Goal: Transaction & Acquisition: Purchase product/service

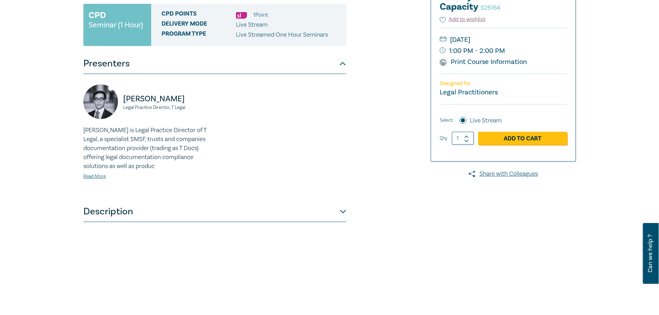
scroll to position [138, 0]
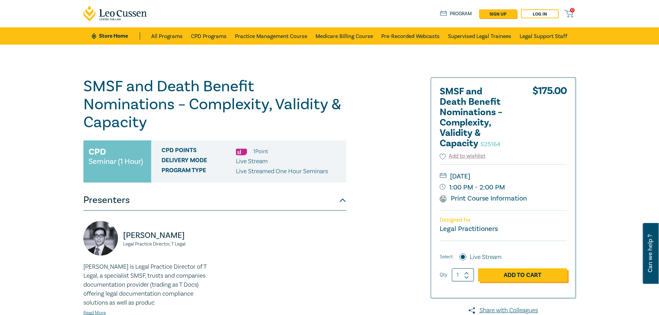
click at [521, 271] on link "Add to Cart" at bounding box center [522, 274] width 89 height 13
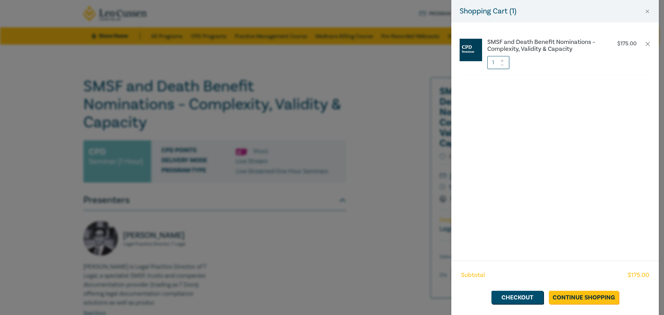
click at [413, 260] on div "Shopping Cart ( 1 ) SMSF and Death Benefit Nominations – Complexity, Validity &…" at bounding box center [332, 157] width 664 height 315
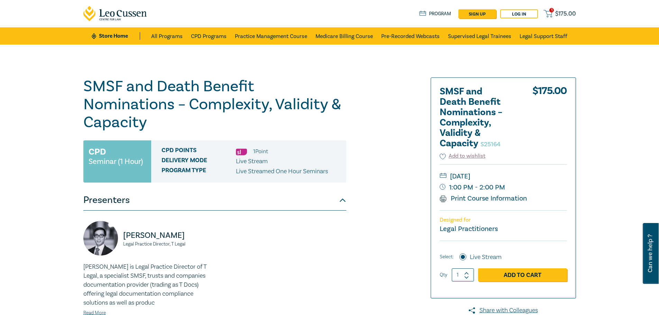
click at [555, 11] on span "$ 175.00" at bounding box center [565, 14] width 21 height 8
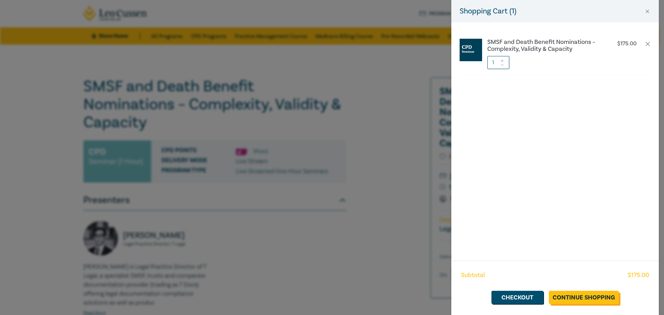
click at [566, 299] on link "Continue Shopping" at bounding box center [584, 297] width 70 height 13
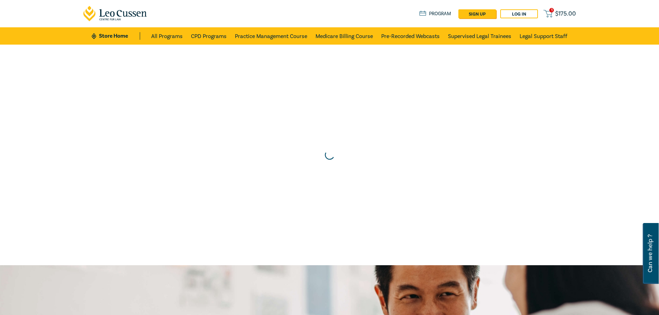
drag, startPoint x: 566, startPoint y: 299, endPoint x: 530, endPoint y: 293, distance: 36.4
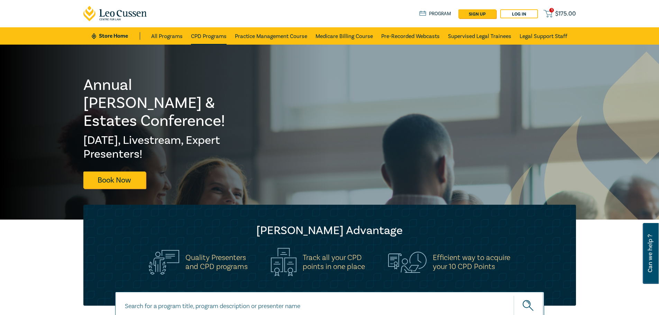
click at [220, 36] on link "CPD Programs" at bounding box center [209, 35] width 36 height 17
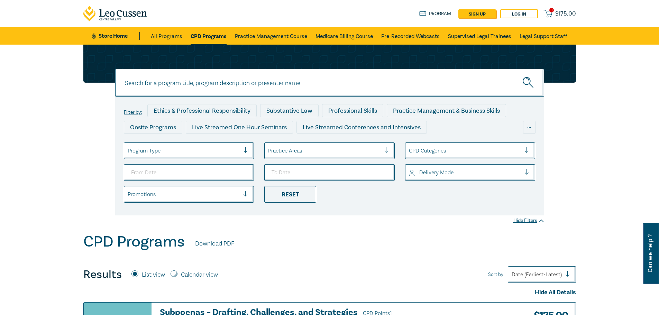
click at [555, 11] on span "$ 175.00" at bounding box center [565, 14] width 21 height 8
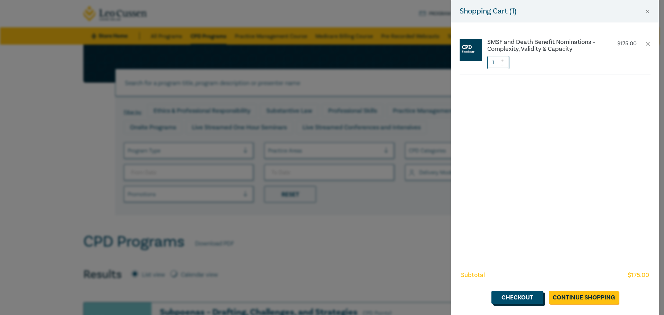
click at [514, 294] on link "Checkout" at bounding box center [517, 297] width 52 height 13
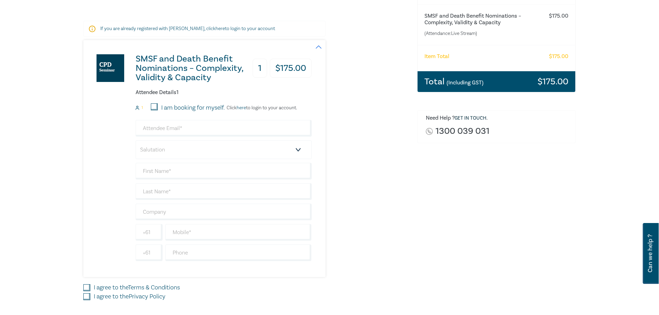
scroll to position [138, 0]
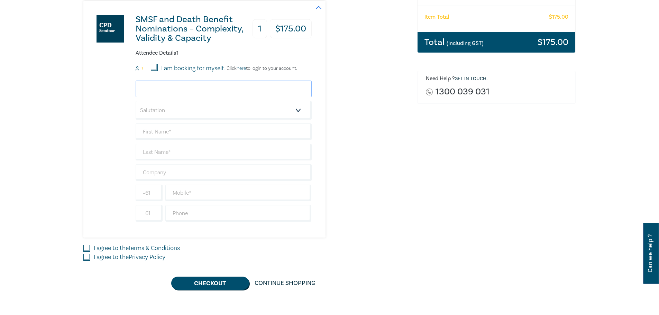
click at [165, 90] on input "email" at bounding box center [224, 89] width 176 height 17
type input "rebecca.stokie@fletcherclarendon.com.au"
click at [172, 110] on select "Salutation Mr. Mrs. Ms. Miss Dr. Prof. Other" at bounding box center [224, 110] width 176 height 19
select select "Miss"
click at [136, 101] on select "Salutation Mr. Mrs. Ms. Miss Dr. Prof. Other" at bounding box center [224, 110] width 176 height 19
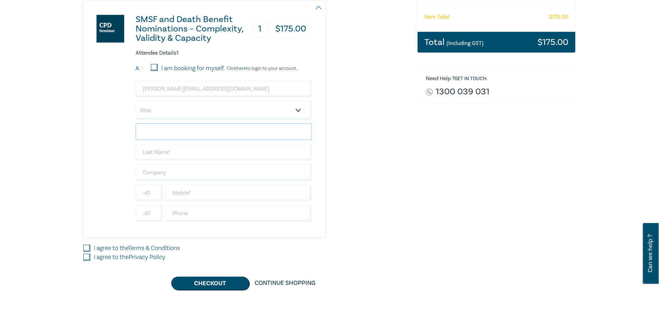
click at [166, 129] on input "text" at bounding box center [224, 131] width 176 height 17
type input "[PERSON_NAME]"
type input "Stokie"
type input "[PERSON_NAME]"
type input "0392829200"
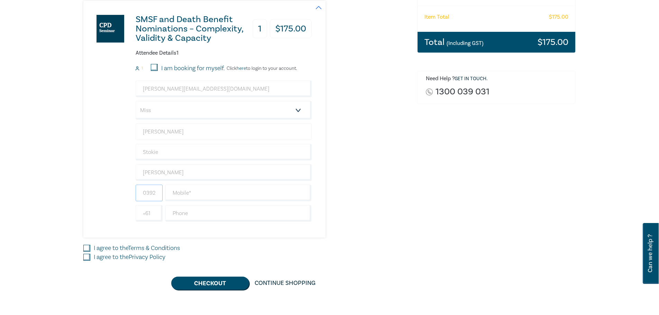
type input "[GEOGRAPHIC_DATA]"
drag, startPoint x: 155, startPoint y: 194, endPoint x: 126, endPoint y: 191, distance: 29.5
click at [126, 191] on div "SMSF and Death Benefit Nominations – Complexity, Validity & Capacity 1 $ 175.00…" at bounding box center [197, 119] width 228 height 237
type input "0"
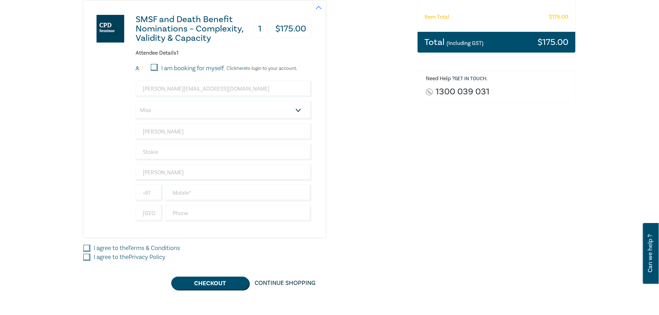
click at [367, 221] on div "SMSF and Death Benefit Nominations – Complexity, Validity & Capacity 1 $ 175.00…" at bounding box center [245, 119] width 325 height 237
click at [202, 193] on input "text" at bounding box center [238, 193] width 146 height 17
type input "0448822290"
click at [157, 229] on div "SMSF and Death Benefit Nominations – Complexity, Validity & Capacity 1 $ 175.00…" at bounding box center [197, 119] width 228 height 237
click at [148, 213] on input "[GEOGRAPHIC_DATA]" at bounding box center [149, 213] width 27 height 17
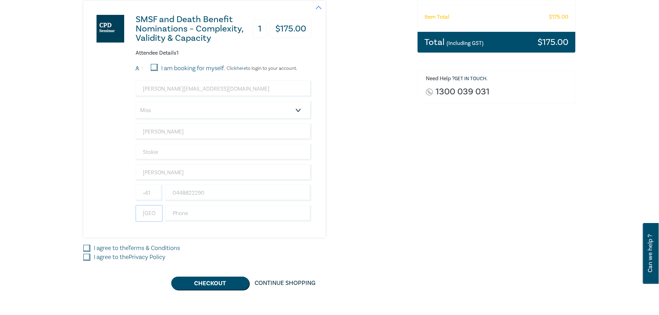
drag, startPoint x: 154, startPoint y: 216, endPoint x: 109, endPoint y: 213, distance: 44.7
click at [110, 213] on div "SMSF and Death Benefit Nominations – Complexity, Validity & Capacity 1 $ 175.00…" at bounding box center [197, 119] width 228 height 237
type input "a"
click at [423, 214] on div "Order SMSF and Death Benefit Nominations – Complexity, Validity & Capacity (Att…" at bounding box center [496, 113] width 167 height 354
drag, startPoint x: 192, startPoint y: 171, endPoint x: 108, endPoint y: 170, distance: 84.7
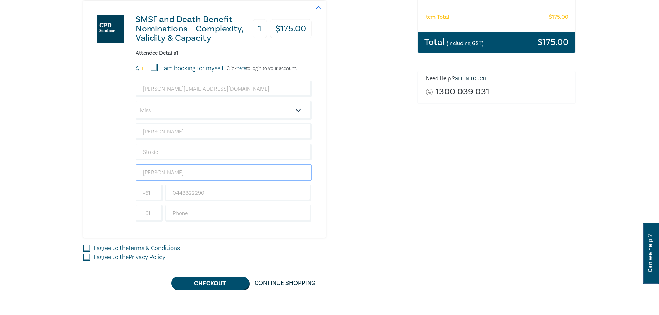
click at [110, 171] on div "SMSF and Death Benefit Nominations – Complexity, Validity & Capacity 1 $ 175.00…" at bounding box center [197, 119] width 228 height 237
click at [399, 178] on div "SMSF and Death Benefit Nominations – Complexity, Validity & Capacity 1 $ 175.00…" at bounding box center [245, 119] width 325 height 237
click at [190, 178] on input "text" at bounding box center [224, 172] width 176 height 17
click at [173, 170] on input "text" at bounding box center [224, 172] width 176 height 17
type input "[PERSON_NAME]"
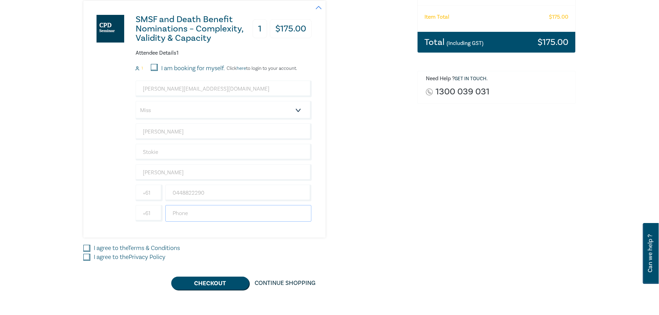
click at [253, 213] on input "text" at bounding box center [238, 213] width 146 height 17
type input "0"
type input "92829200"
click at [399, 223] on div "SMSF and Death Benefit Nominations – Complexity, Validity & Capacity 1 $ 175.00…" at bounding box center [245, 119] width 325 height 237
click at [91, 247] on div "I agree to the Terms & Conditions" at bounding box center [245, 248] width 325 height 9
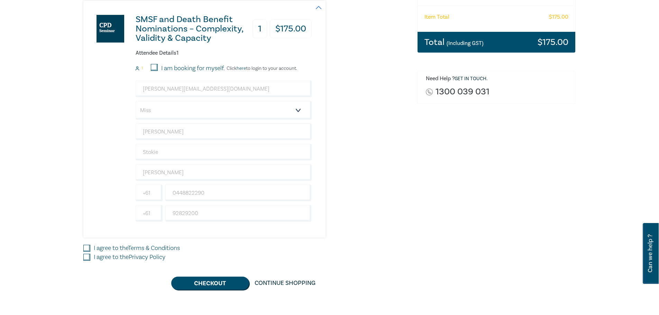
click at [86, 247] on input "I agree to the Terms & Conditions" at bounding box center [86, 248] width 7 height 7
checkbox input "true"
click at [85, 256] on input "I agree to the Privacy Policy" at bounding box center [86, 257] width 7 height 7
checkbox input "true"
click at [195, 279] on button "Checkout" at bounding box center [210, 283] width 78 height 13
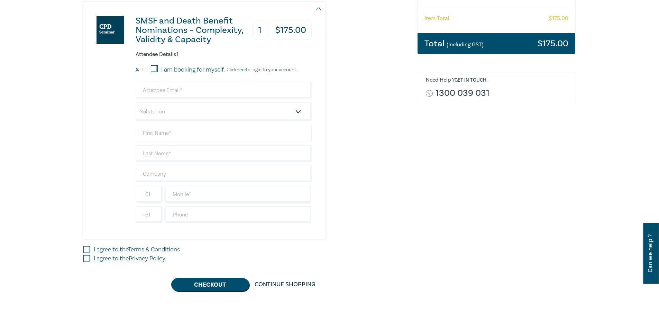
scroll to position [138, 0]
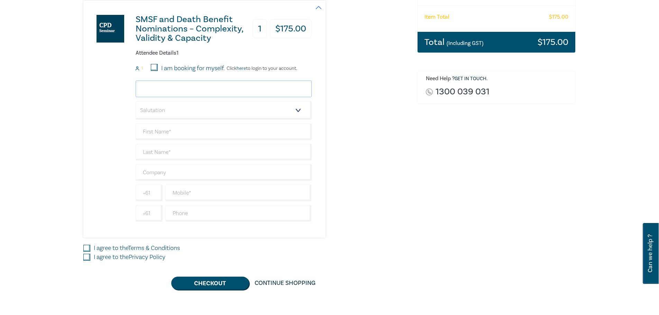
click at [182, 84] on input "email" at bounding box center [224, 89] width 176 height 17
type input "rebecca.stokie@fletcherclarendon.com.au"
click at [184, 108] on select "Salutation Mr. Mrs. Ms. Miss Dr. Prof. Other" at bounding box center [224, 110] width 176 height 19
select select "Miss"
click at [136, 101] on select "Salutation Mr. Mrs. Ms. Miss Dr. Prof. Other" at bounding box center [224, 110] width 176 height 19
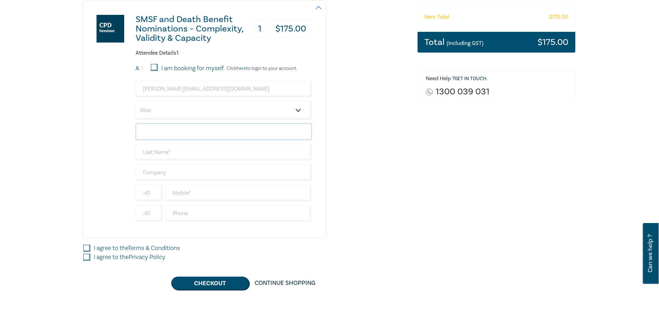
click at [165, 130] on input "text" at bounding box center [224, 131] width 176 height 17
type input "Rebecca"
type input "Stokie"
type input "[PERSON_NAME]"
type input "0448822290"
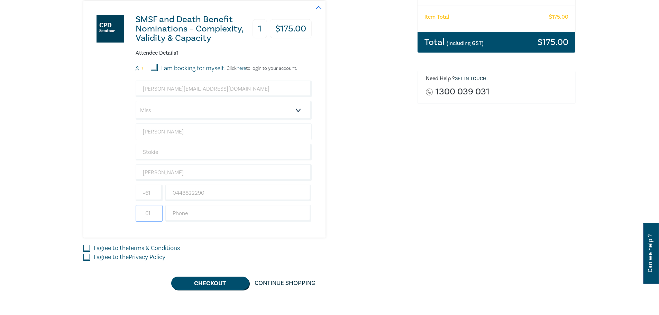
type input "0"
type input "92829200"
click at [87, 248] on input "I agree to the Terms & Conditions" at bounding box center [86, 248] width 7 height 7
checkbox input "true"
click at [86, 258] on input "I agree to the Privacy Policy" at bounding box center [86, 257] width 7 height 7
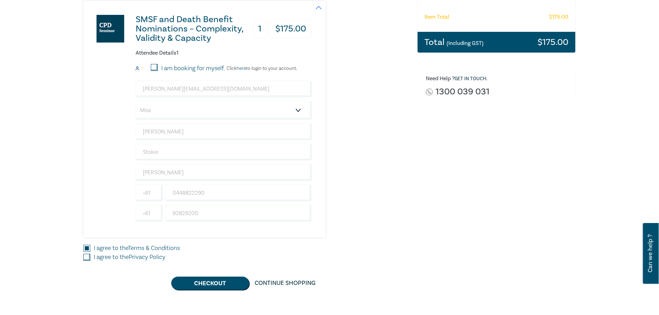
checkbox input "true"
click at [222, 284] on button "Checkout" at bounding box center [210, 283] width 78 height 13
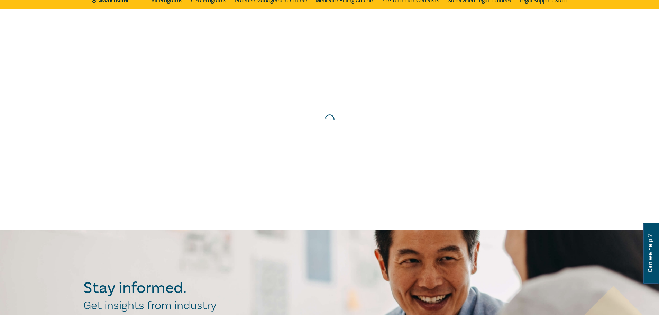
scroll to position [0, 0]
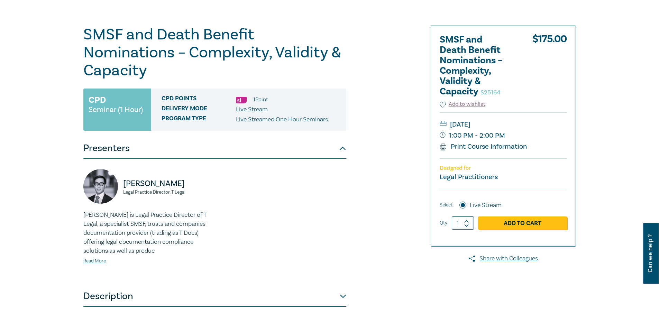
scroll to position [69, 0]
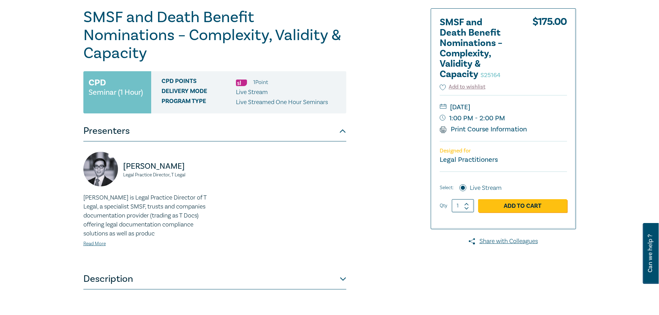
click at [487, 71] on h2 "SMSF and Death Benefit Nominations – Complexity, Validity & Capacity S25164" at bounding box center [478, 48] width 76 height 62
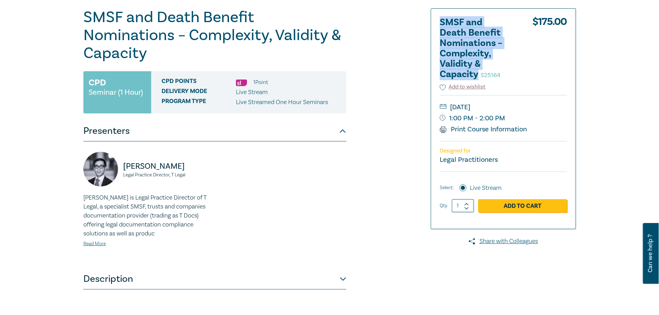
drag, startPoint x: 479, startPoint y: 76, endPoint x: 440, endPoint y: 20, distance: 68.3
click at [440, 20] on h2 "SMSF and Death Benefit Nominations – Complexity, Validity & Capacity S25164" at bounding box center [478, 48] width 76 height 62
copy h2 "SMSF and Death Benefit Nominations – Complexity, Validity & Capacity"
